Goal: Transaction & Acquisition: Purchase product/service

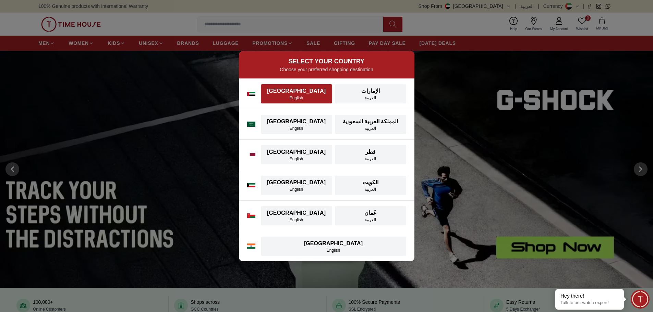
click at [281, 92] on div "[GEOGRAPHIC_DATA]" at bounding box center [296, 91] width 63 height 8
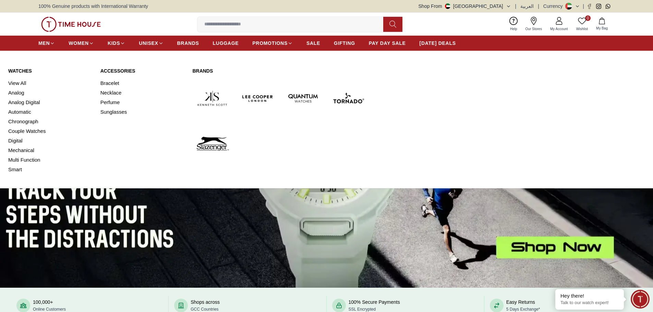
click at [209, 95] on img at bounding box center [212, 99] width 40 height 40
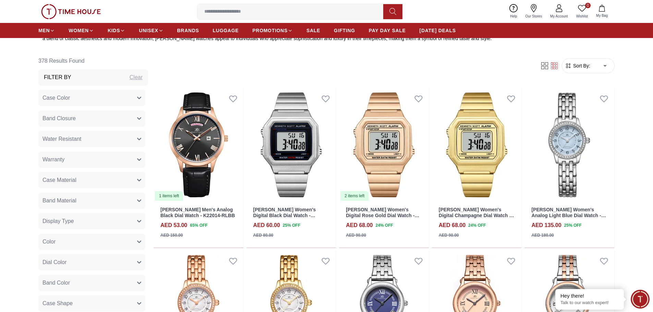
scroll to position [309, 0]
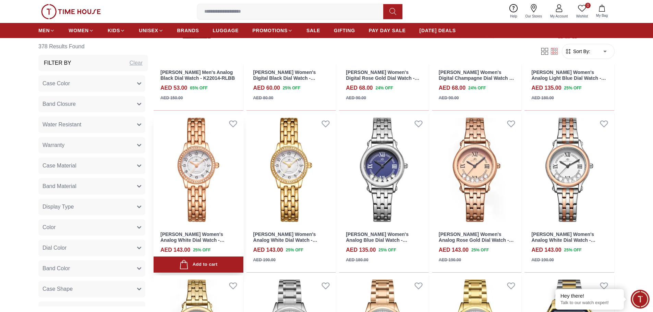
scroll to position [446, 0]
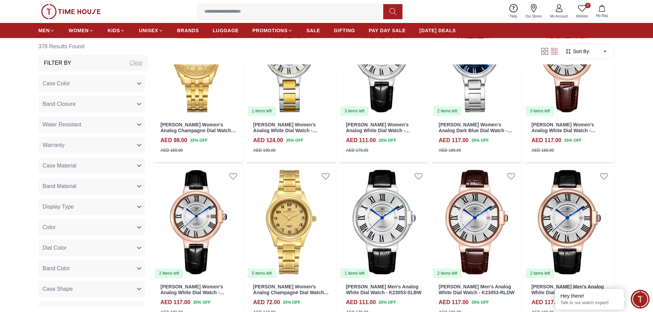
scroll to position [1406, 0]
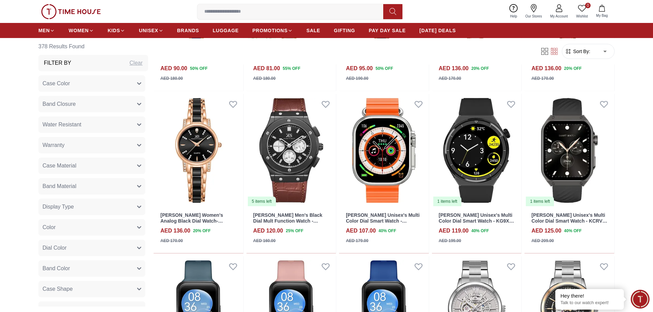
scroll to position [2847, 0]
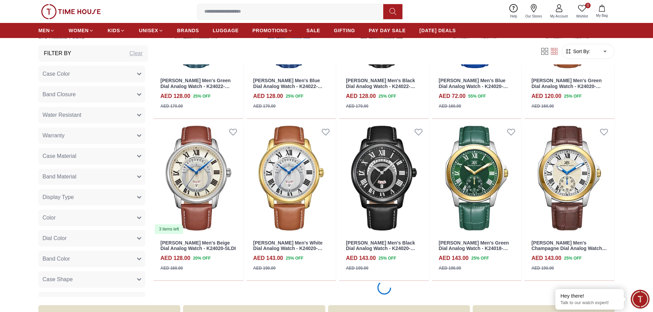
scroll to position [4048, 0]
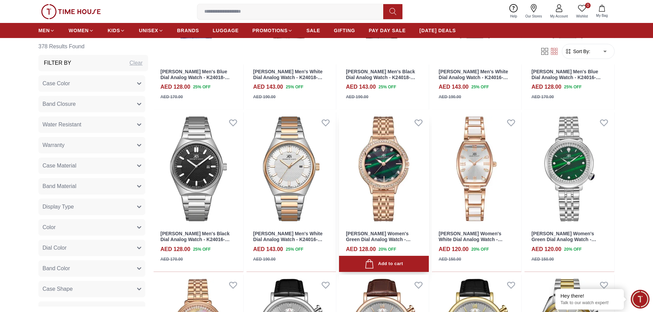
scroll to position [4356, 0]
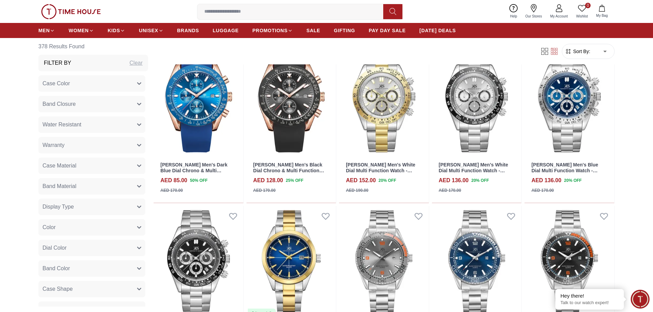
scroll to position [4974, 0]
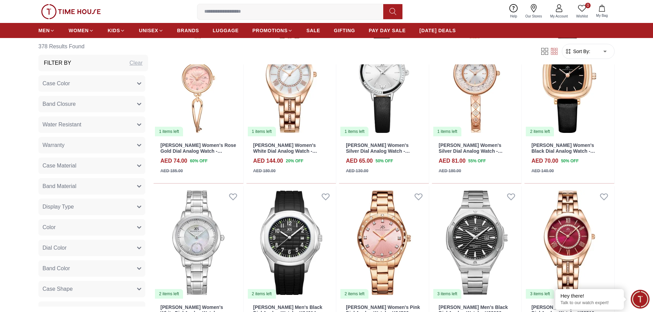
scroll to position [5969, 0]
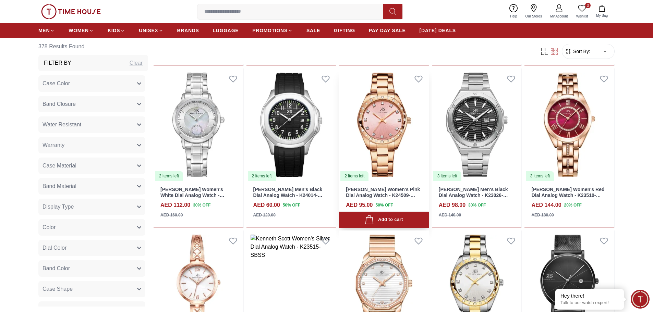
scroll to position [6106, 0]
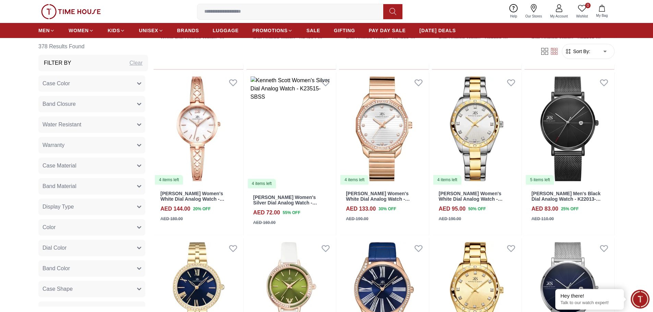
scroll to position [6106, 0]
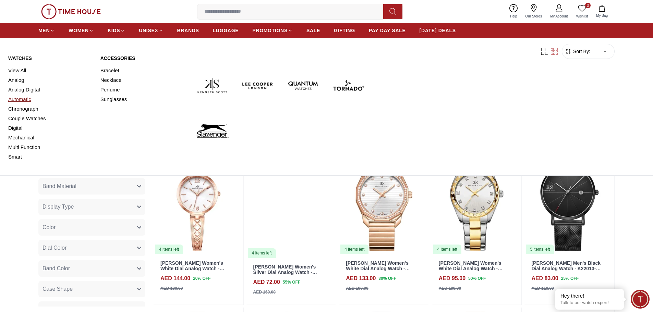
click at [27, 98] on link "Automatic" at bounding box center [50, 100] width 84 height 10
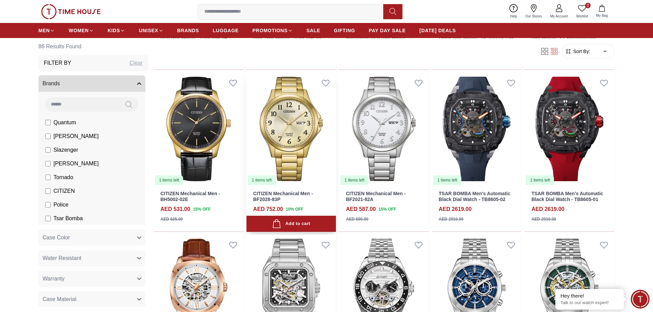
scroll to position [446, 0]
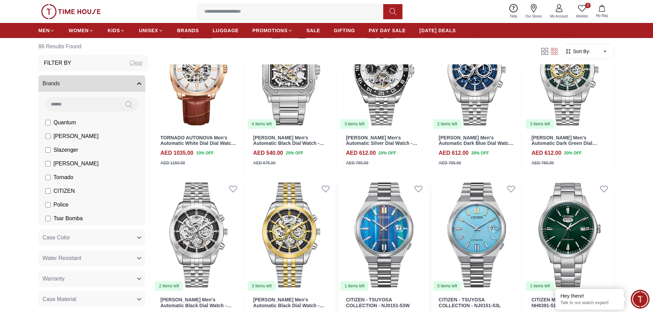
scroll to position [755, 0]
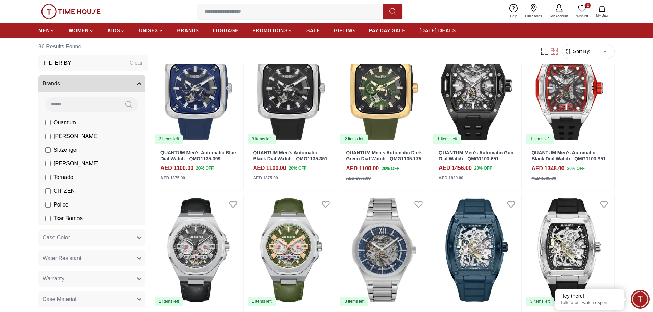
scroll to position [1166, 0]
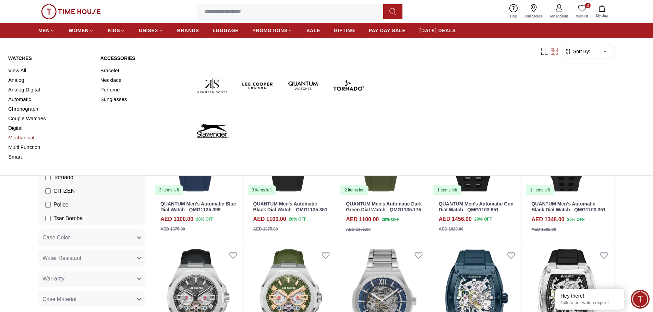
click at [22, 138] on link "Mechanical" at bounding box center [50, 138] width 84 height 10
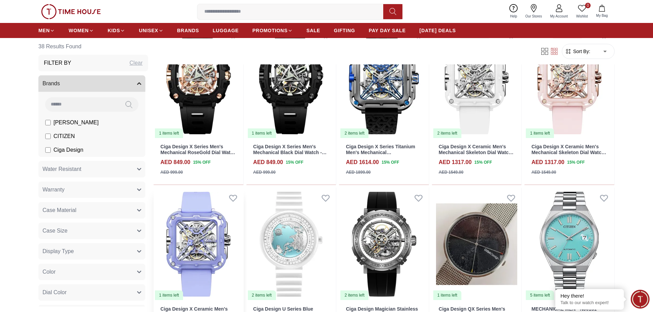
scroll to position [549, 0]
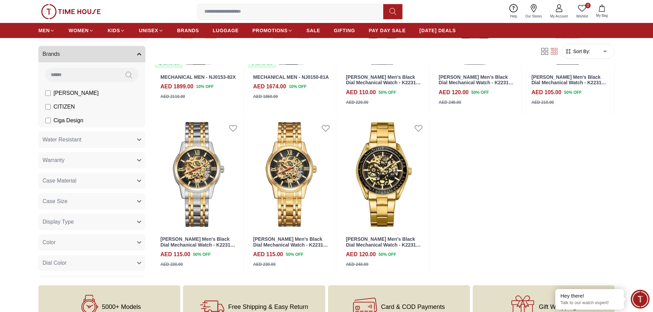
scroll to position [1132, 0]
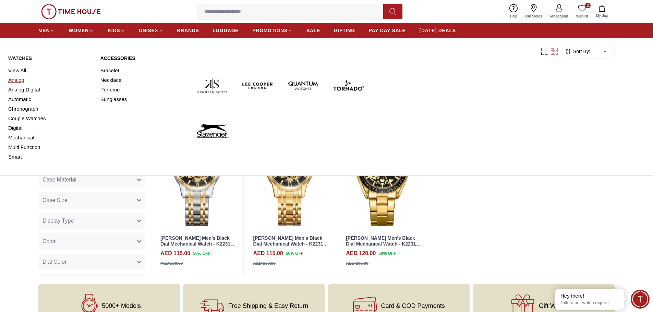
click at [19, 78] on link "Analog" at bounding box center [50, 80] width 84 height 10
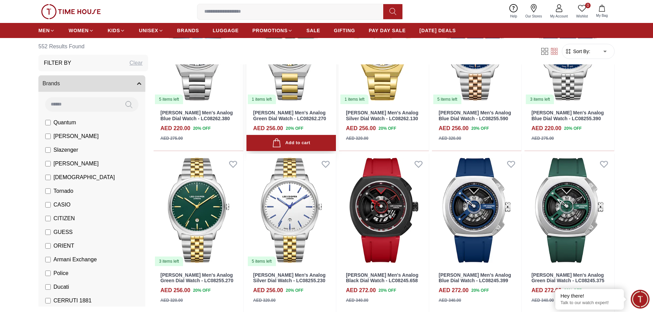
scroll to position [446, 0]
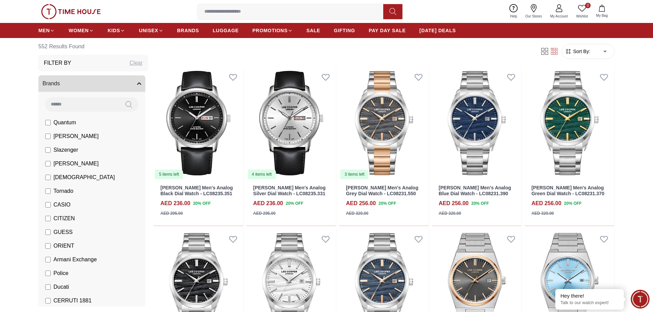
scroll to position [995, 0]
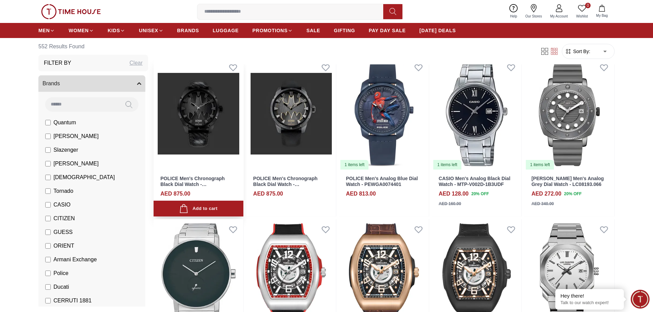
scroll to position [1681, 0]
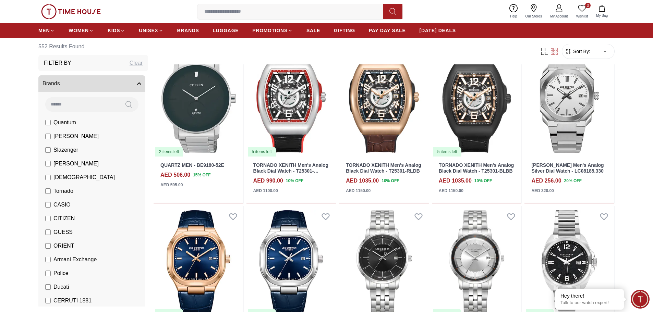
scroll to position [1921, 0]
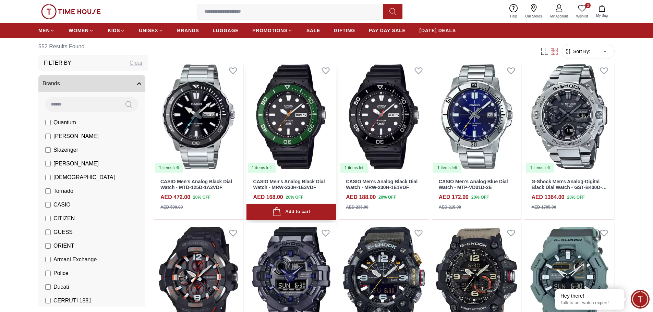
scroll to position [2813, 0]
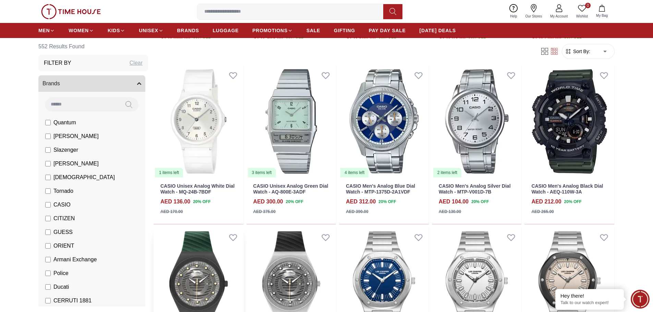
scroll to position [3636, 0]
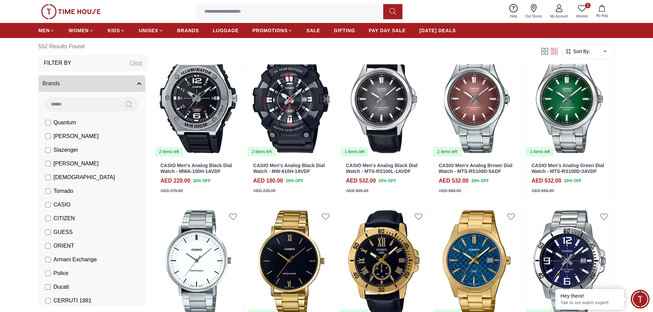
scroll to position [4322, 0]
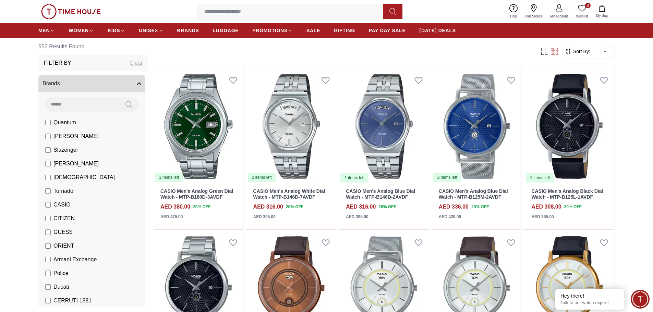
scroll to position [4974, 0]
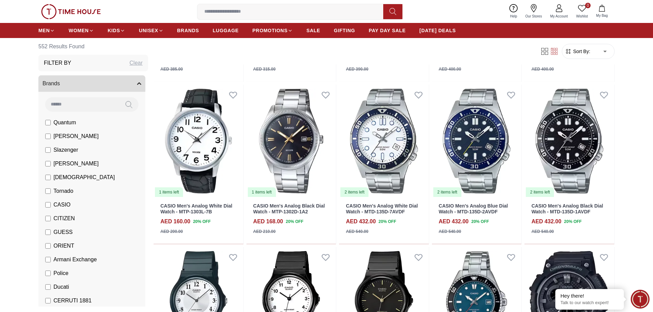
scroll to position [5488, 0]
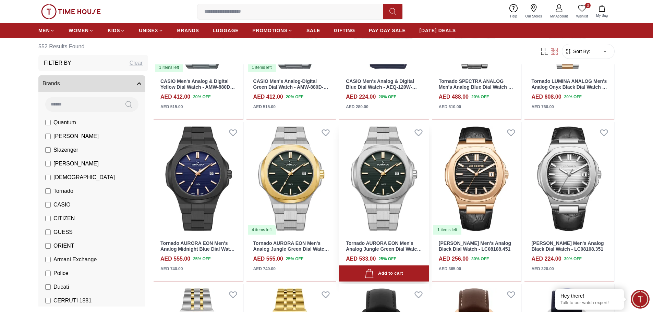
scroll to position [6037, 0]
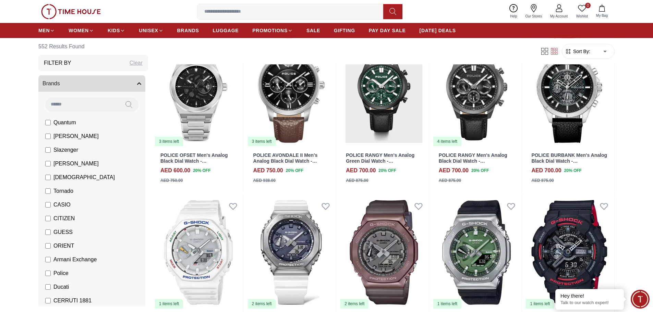
scroll to position [6963, 0]
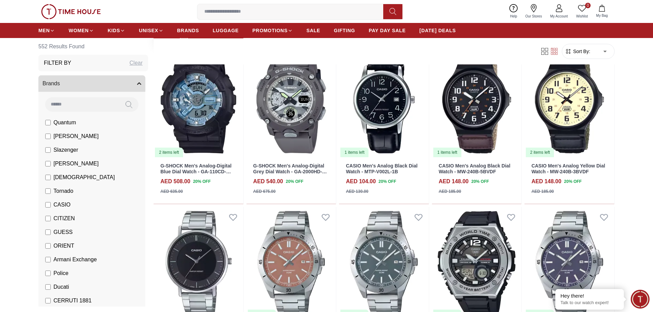
scroll to position [7306, 0]
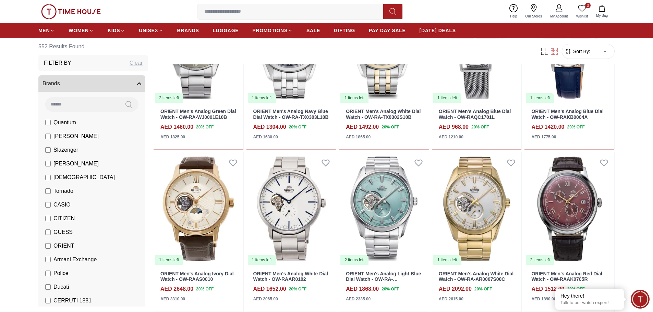
scroll to position [8301, 0]
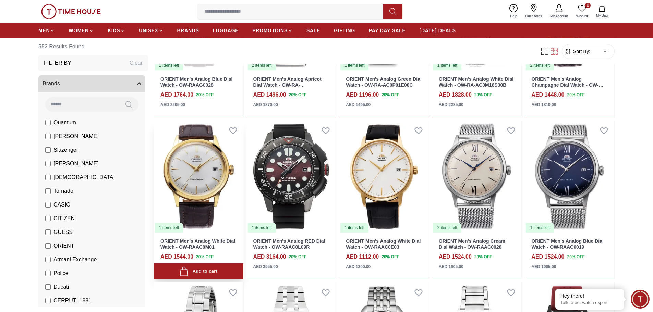
scroll to position [8679, 0]
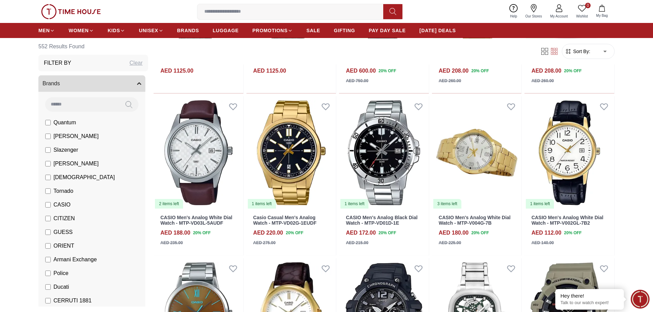
scroll to position [9500, 0]
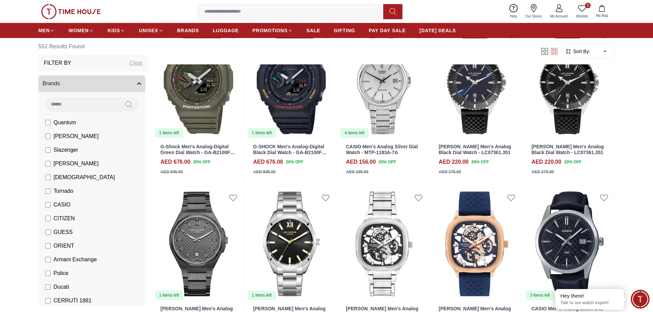
scroll to position [10197, 0]
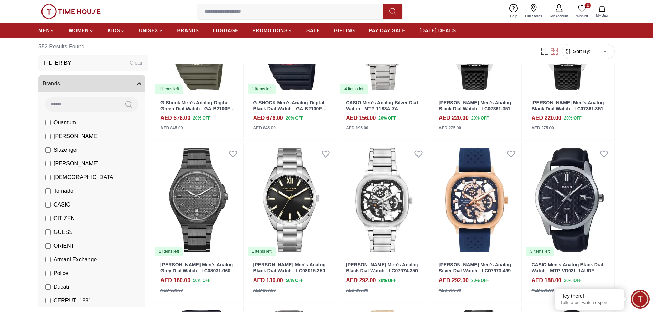
scroll to position [10256, 0]
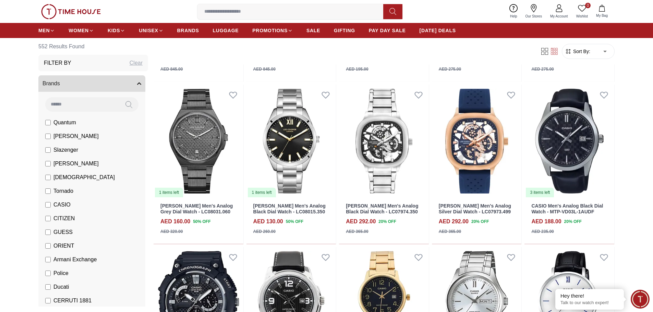
click at [49, 188] on label "Tornado" at bounding box center [59, 191] width 28 height 8
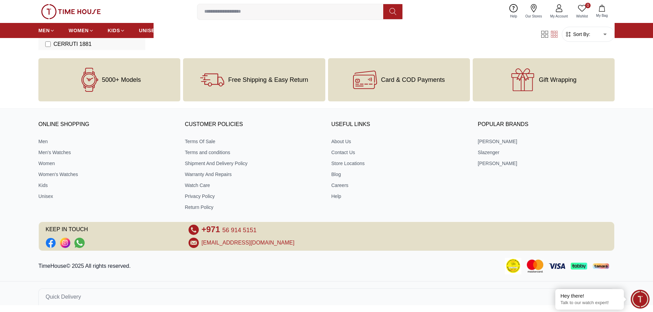
scroll to position [295, 0]
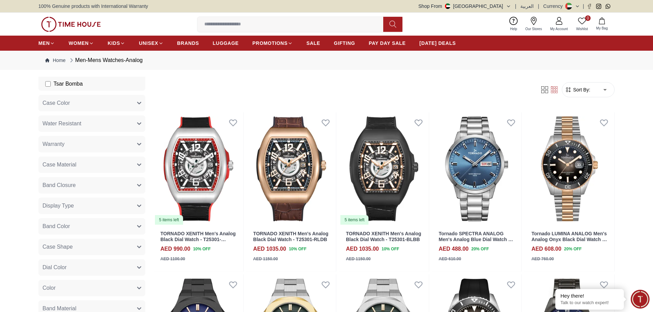
scroll to position [309, 0]
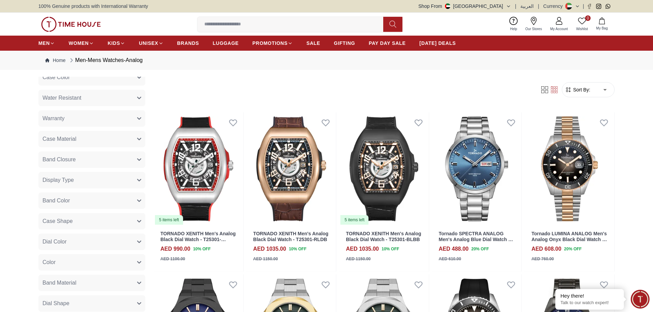
click at [89, 240] on button "Dial Color" at bounding box center [91, 242] width 107 height 16
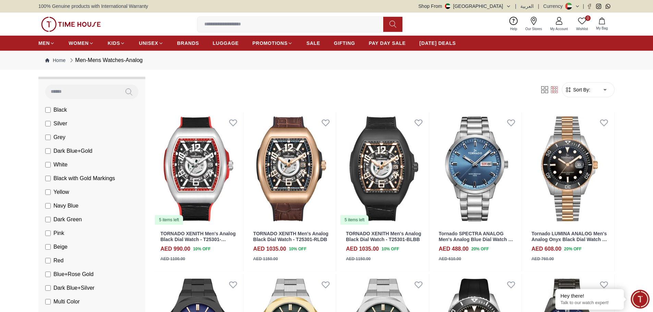
scroll to position [480, 0]
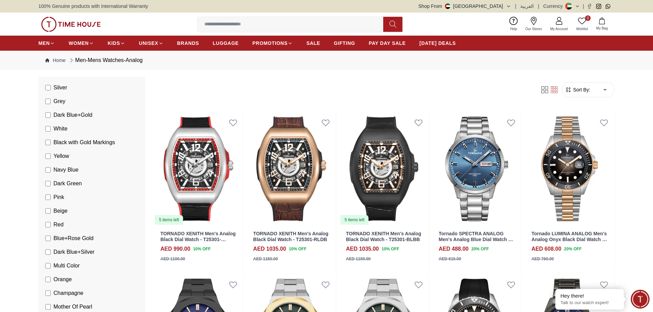
scroll to position [549, 0]
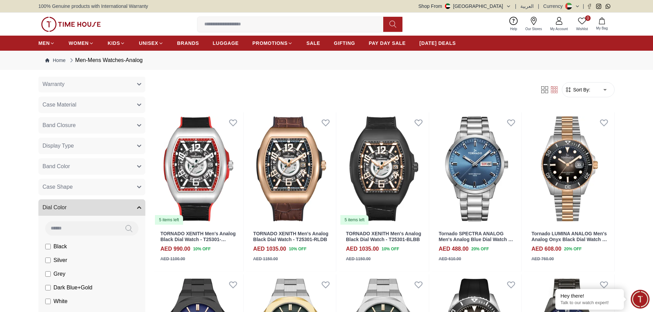
scroll to position [412, 0]
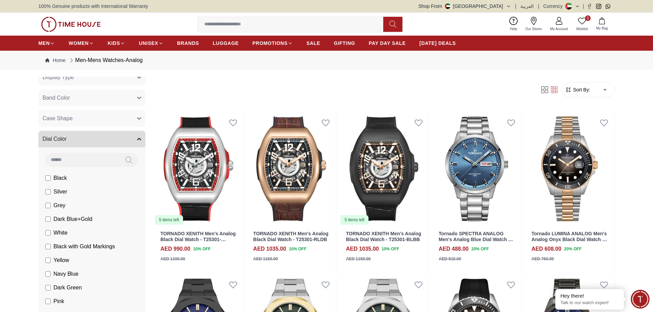
click at [48, 173] on li "Black" at bounding box center [93, 179] width 104 height 14
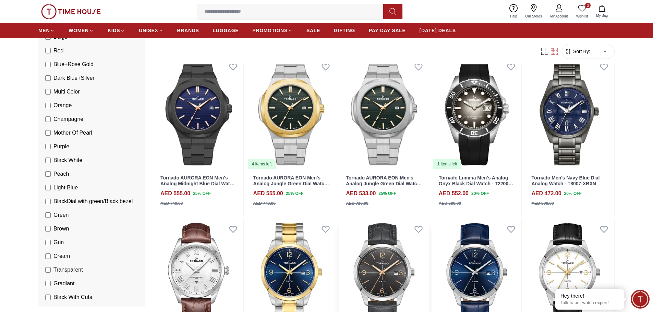
scroll to position [206, 0]
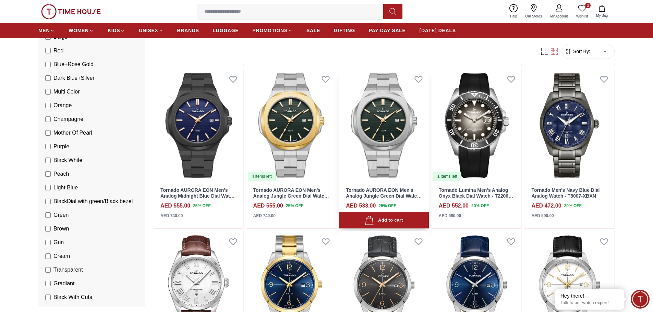
click at [384, 138] on img at bounding box center [384, 125] width 90 height 113
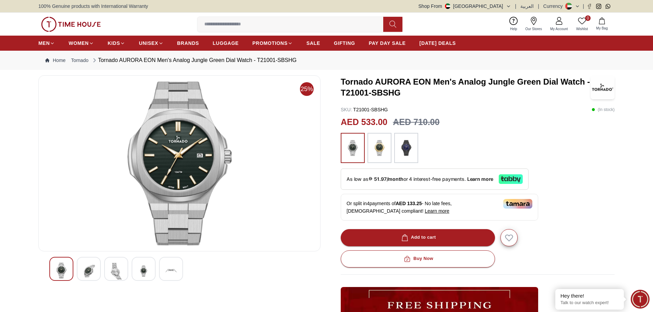
click at [91, 269] on img at bounding box center [89, 271] width 12 height 17
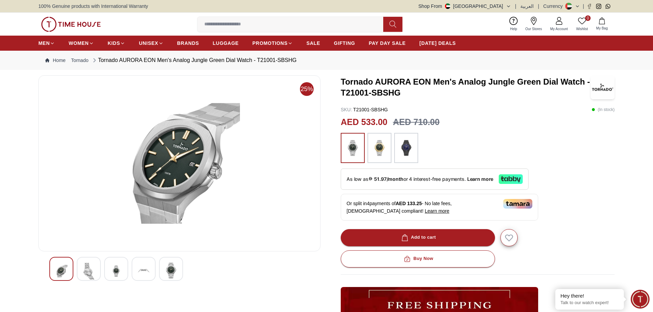
click at [111, 269] on img at bounding box center [116, 271] width 12 height 17
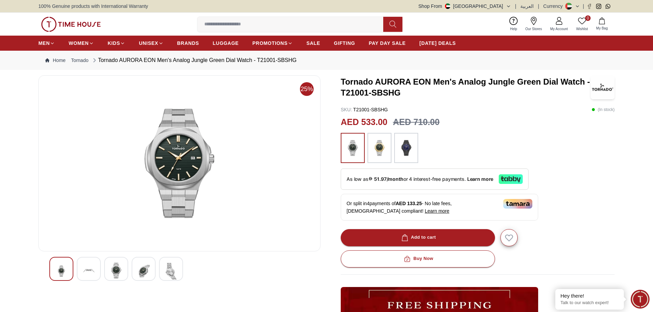
click at [138, 271] on img at bounding box center [144, 271] width 12 height 17
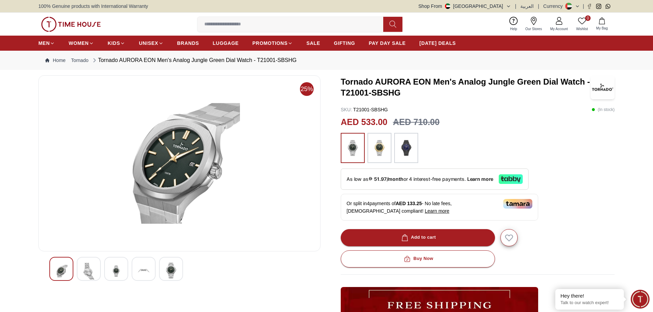
click at [402, 153] on img at bounding box center [406, 148] width 17 height 23
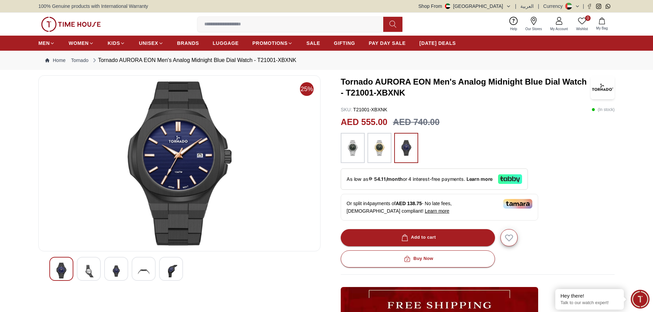
click at [124, 275] on div at bounding box center [116, 269] width 24 height 24
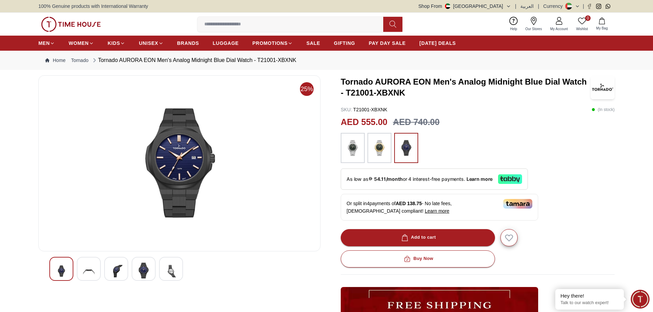
click at [69, 268] on div at bounding box center [61, 269] width 24 height 24
click at [371, 92] on h3 "Tornado AURORA EON Men's Analog Midnight Blue Dial Watch - T21001-XBXNK" at bounding box center [466, 87] width 250 height 22
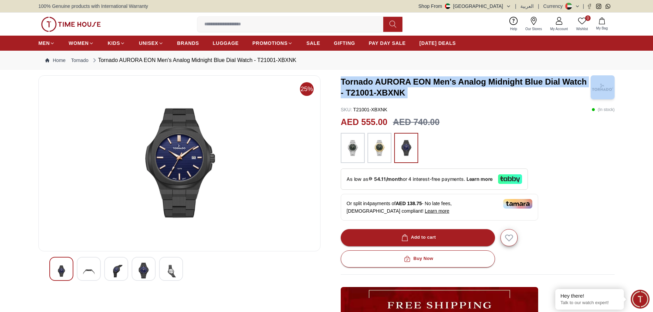
click at [371, 92] on h3 "Tornado AURORA EON Men's Analog Midnight Blue Dial Watch - T21001-XBXNK" at bounding box center [466, 87] width 250 height 22
drag, startPoint x: 371, startPoint y: 92, endPoint x: 345, endPoint y: 91, distance: 25.7
click at [345, 91] on h3 "Tornado AURORA EON Men's Analog Midnight Blue Dial Watch - T21001-XBXNK" at bounding box center [466, 87] width 250 height 22
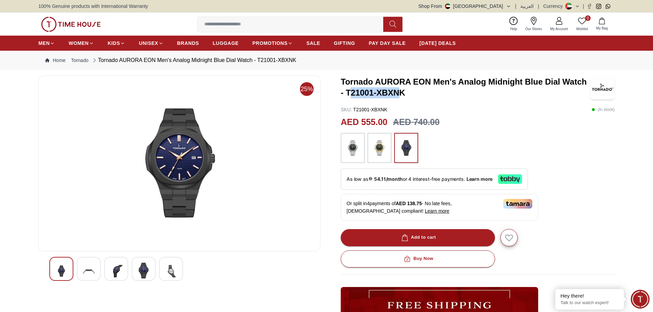
drag, startPoint x: 349, startPoint y: 93, endPoint x: 398, endPoint y: 93, distance: 48.7
click at [399, 93] on h3 "Tornado AURORA EON Men's Analog Midnight Blue Dial Watch - T21001-XBXNK" at bounding box center [466, 87] width 250 height 22
drag, startPoint x: 346, startPoint y: 92, endPoint x: 409, endPoint y: 92, distance: 62.8
click at [409, 92] on h3 "Tornado AURORA EON Men's Analog Midnight Blue Dial Watch - T21001-XBXNK" at bounding box center [466, 87] width 250 height 22
copy h3 "T21001-XBXNK"
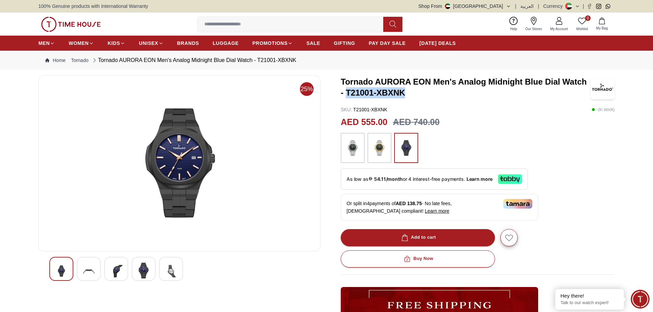
click at [355, 146] on img at bounding box center [352, 148] width 17 height 23
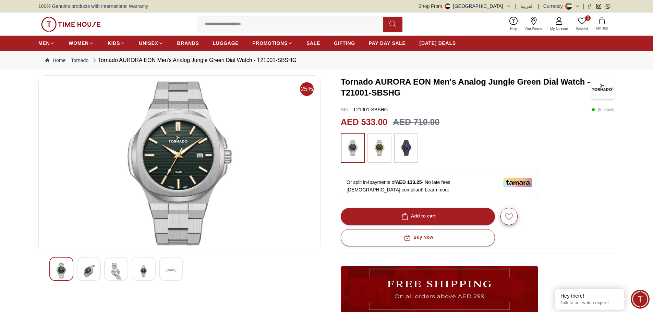
click at [377, 151] on img at bounding box center [379, 148] width 17 height 23
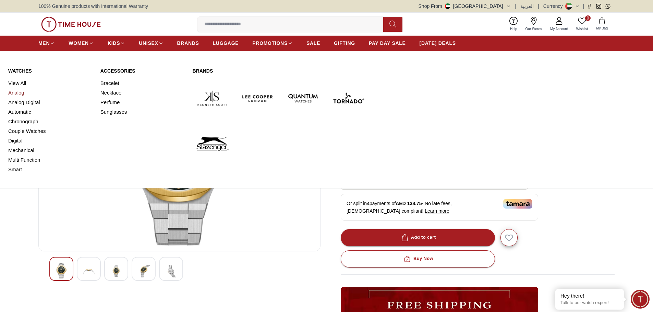
click at [17, 93] on link "Analog" at bounding box center [50, 93] width 84 height 10
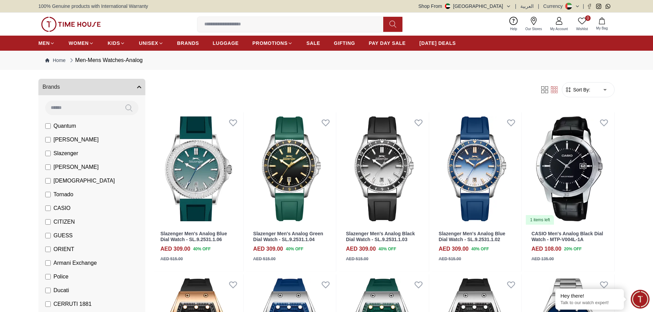
scroll to position [69, 0]
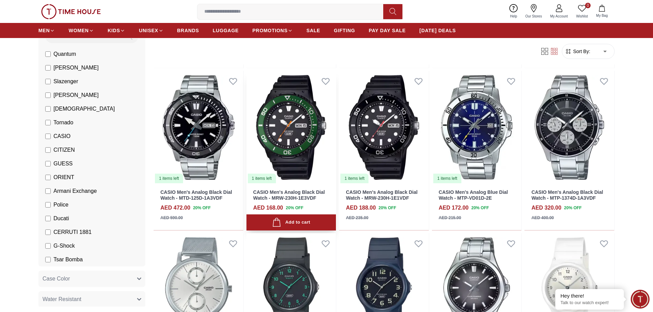
scroll to position [206, 0]
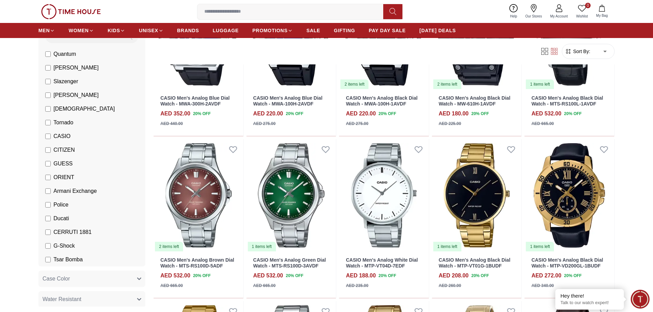
scroll to position [789, 0]
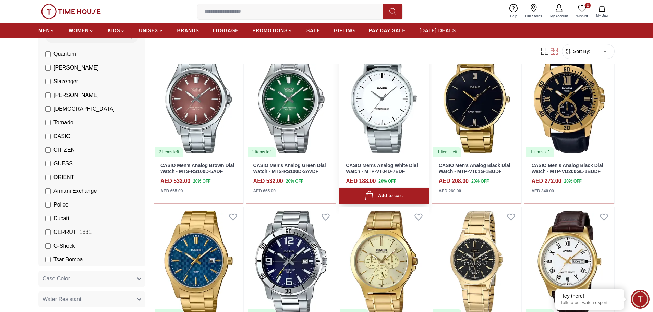
scroll to position [823, 0]
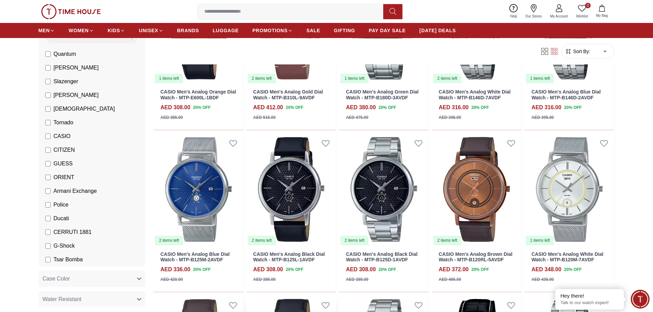
scroll to position [1612, 0]
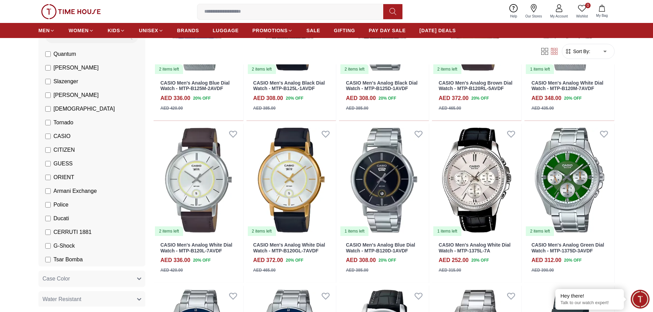
click at [51, 122] on label "Tornado" at bounding box center [59, 123] width 28 height 8
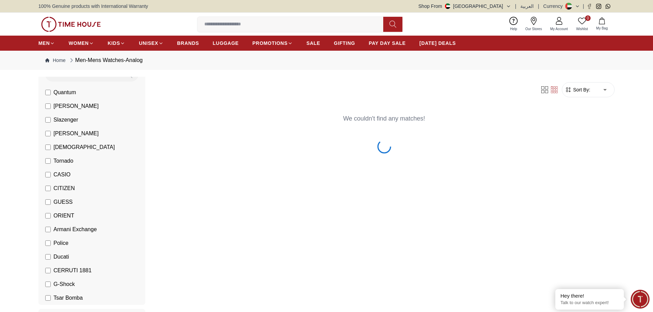
click at [50, 123] on label "Slazenger" at bounding box center [61, 120] width 33 height 8
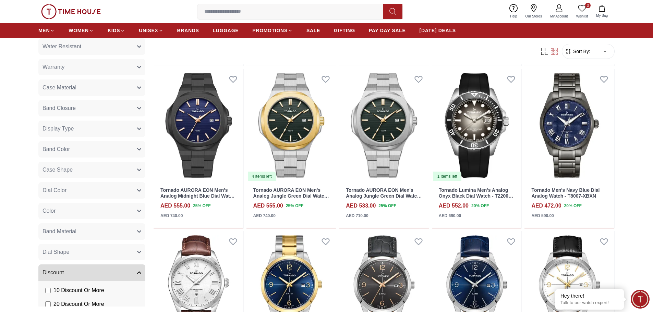
scroll to position [388, 0]
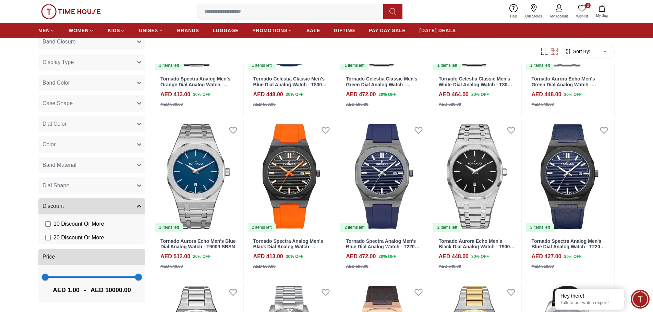
scroll to position [1035, 0]
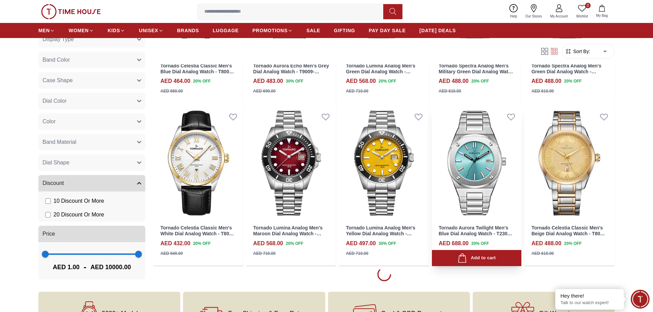
scroll to position [1790, 0]
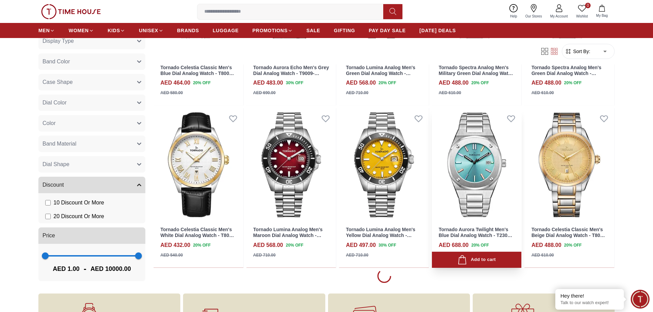
click at [458, 184] on img at bounding box center [477, 164] width 90 height 113
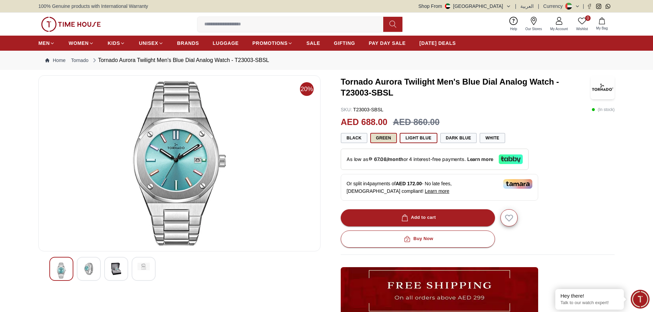
click at [386, 138] on button "Green" at bounding box center [383, 138] width 27 height 10
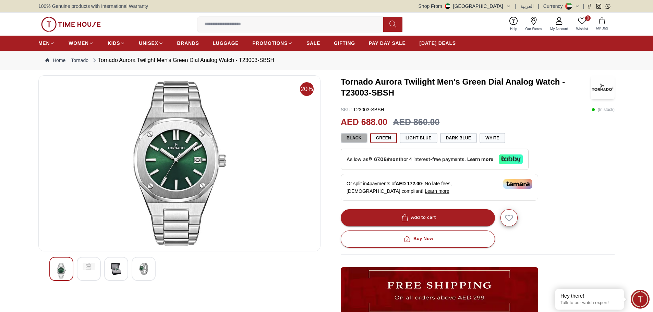
click at [346, 138] on button "Black" at bounding box center [354, 138] width 27 height 10
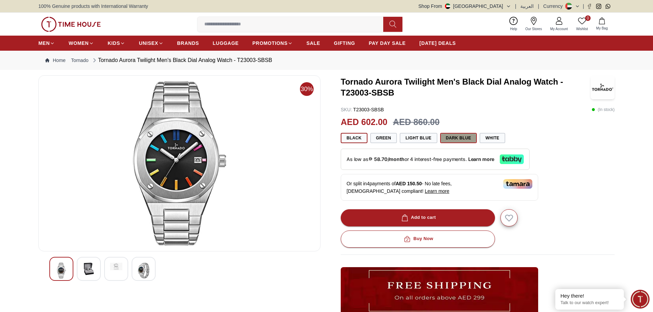
click at [450, 139] on button "Dark Blue" at bounding box center [458, 138] width 37 height 10
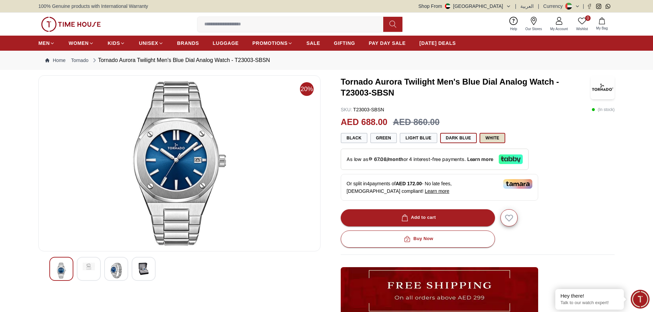
click at [497, 134] on button "White" at bounding box center [492, 138] width 25 height 10
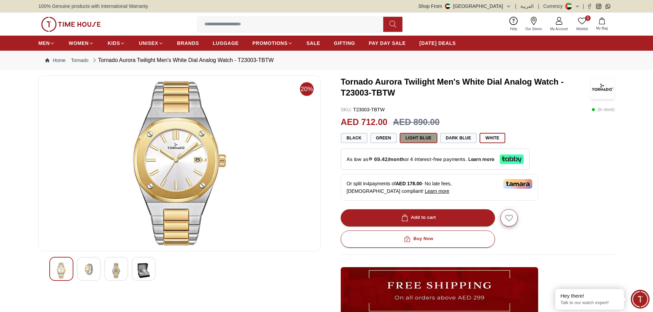
click at [418, 140] on button "Light Blue" at bounding box center [418, 138] width 37 height 10
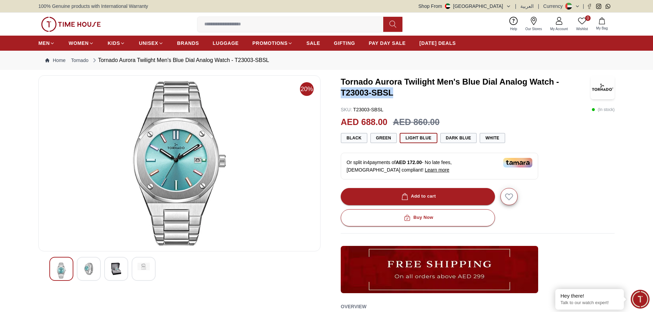
drag, startPoint x: 341, startPoint y: 93, endPoint x: 396, endPoint y: 96, distance: 55.3
click at [396, 96] on h3 "Tornado Aurora Twilight Men's Blue Dial Analog Watch - T23003-SBSL" at bounding box center [466, 87] width 250 height 22
copy h3 "T23003-SBSL"
click at [391, 43] on span "PAY DAY SALE" at bounding box center [387, 43] width 37 height 7
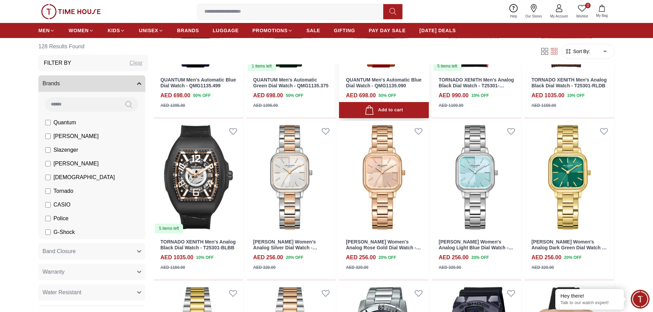
scroll to position [412, 0]
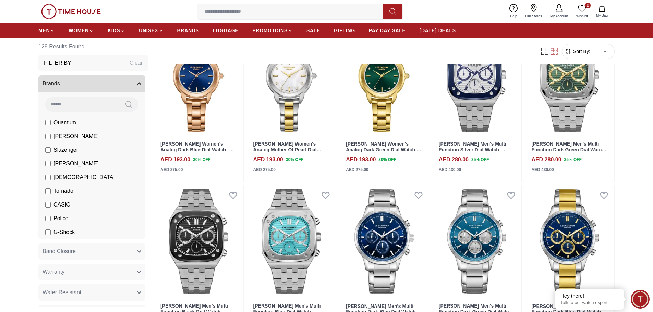
scroll to position [1990, 0]
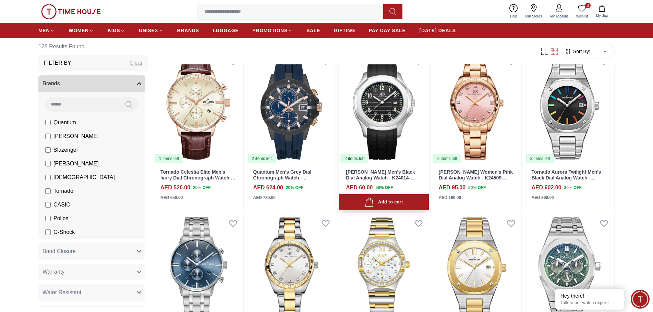
scroll to position [3019, 0]
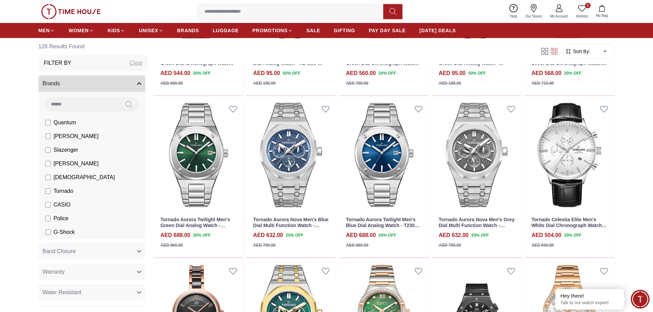
scroll to position [3533, 0]
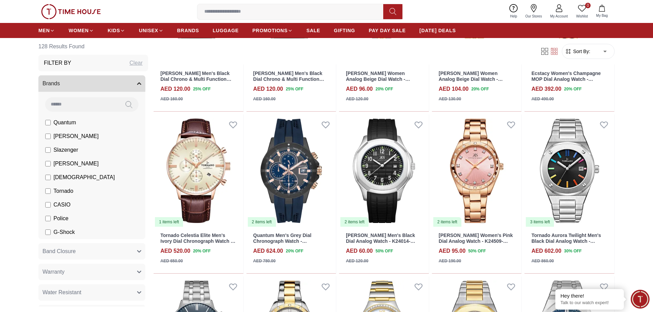
scroll to position [2917, 0]
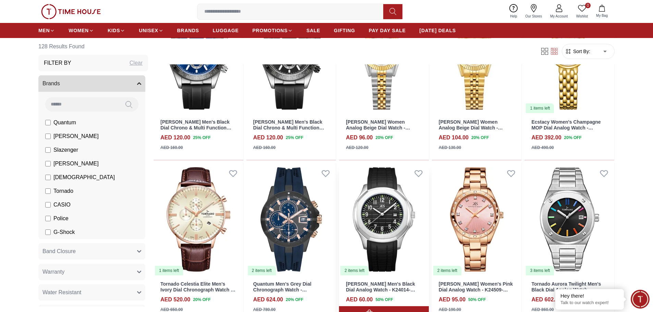
click at [392, 232] on img at bounding box center [384, 219] width 90 height 113
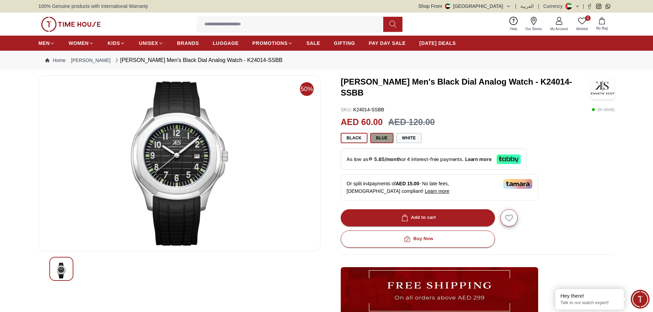
click at [376, 142] on button "Blue" at bounding box center [381, 138] width 23 height 10
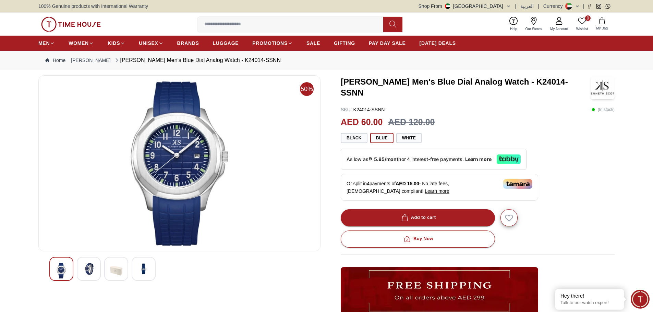
click at [95, 271] on div at bounding box center [89, 269] width 24 height 24
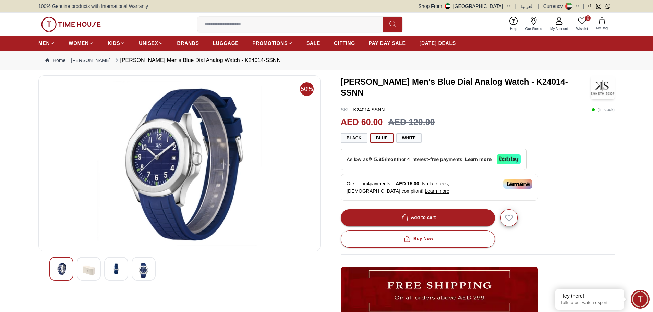
click at [122, 269] on div at bounding box center [116, 269] width 24 height 24
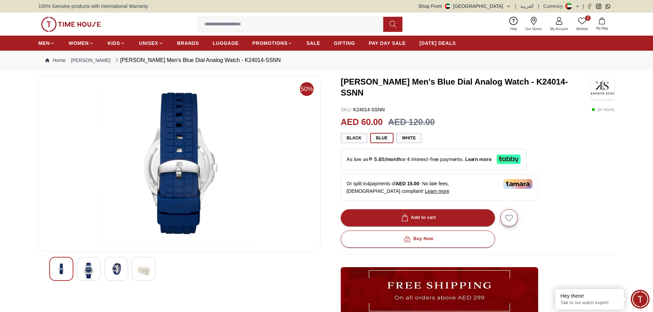
click at [119, 267] on img at bounding box center [116, 269] width 12 height 12
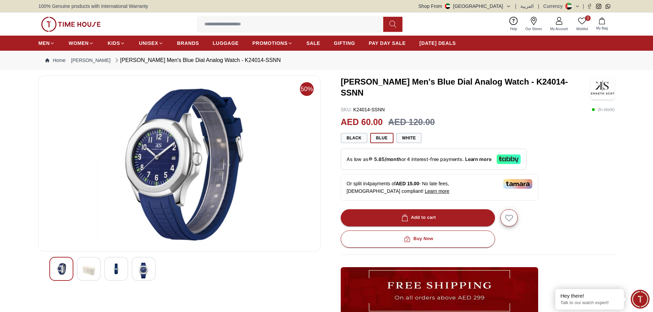
click at [147, 271] on img at bounding box center [144, 271] width 12 height 16
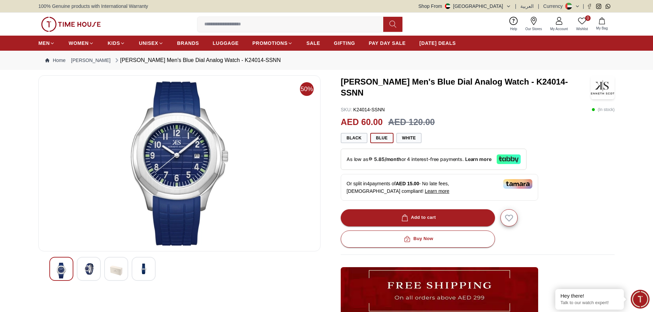
click at [90, 264] on img at bounding box center [89, 269] width 12 height 12
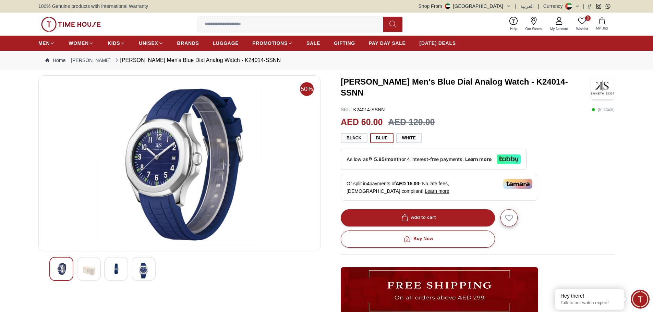
click at [120, 273] on img at bounding box center [116, 269] width 12 height 12
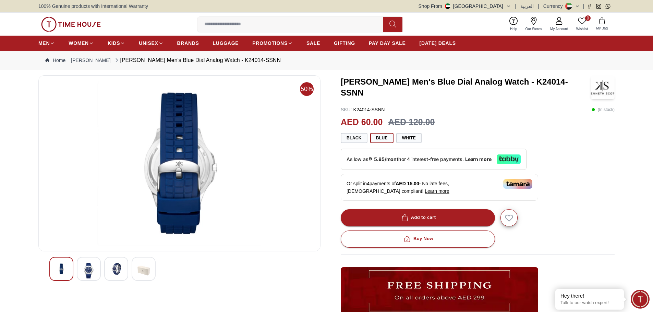
click at [149, 272] on img at bounding box center [144, 271] width 12 height 16
